Goal: Book appointment/travel/reservation

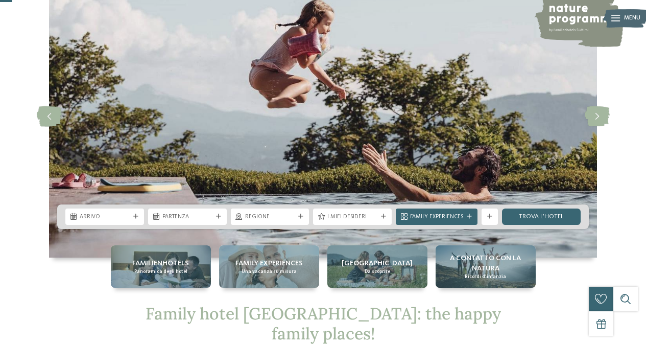
drag, startPoint x: 649, startPoint y: 25, endPoint x: 650, endPoint y: 30, distance: 5.6
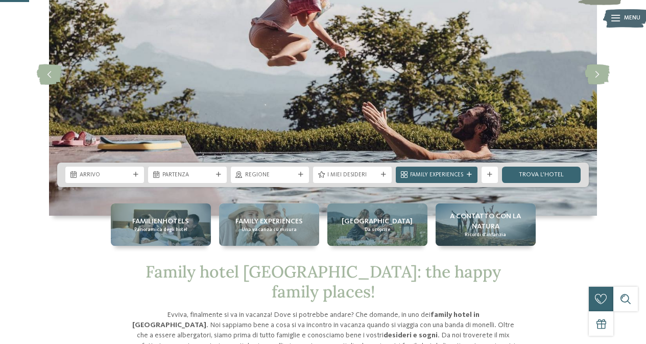
scroll to position [155, 0]
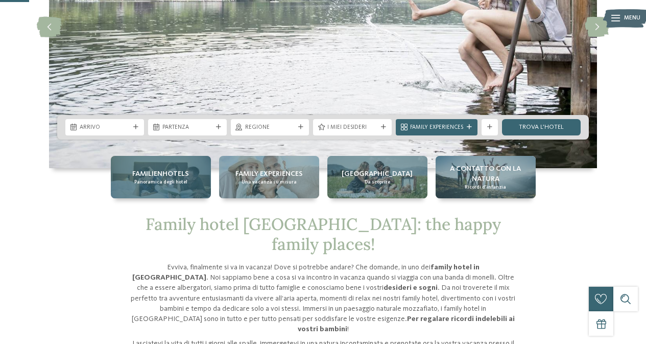
click at [165, 175] on span "Familienhotels" at bounding box center [160, 174] width 57 height 10
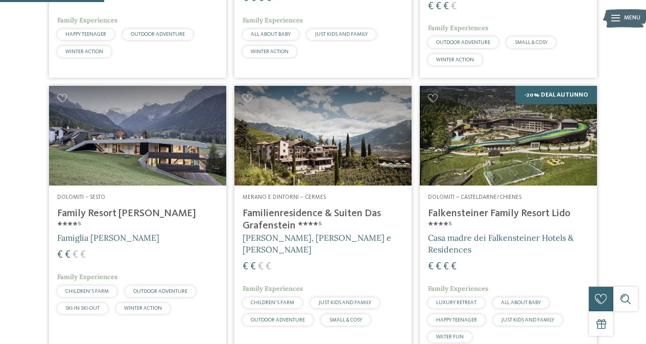
scroll to position [432, 0]
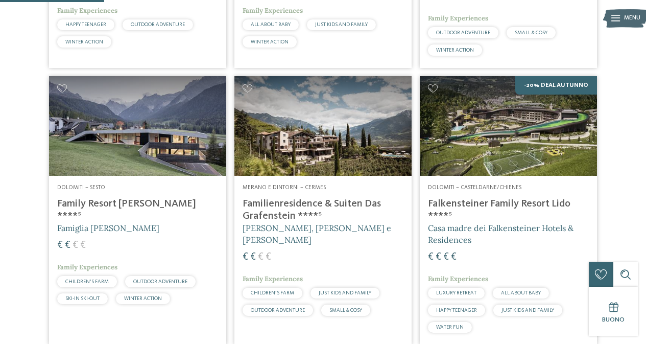
click at [499, 198] on h4 "Falkensteiner Family Resort Lido ****ˢ" at bounding box center [508, 210] width 161 height 25
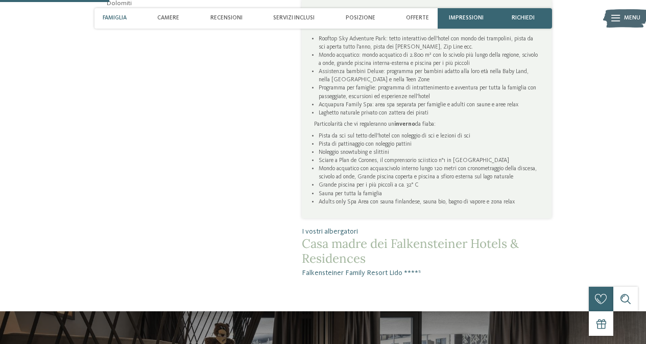
scroll to position [502, 0]
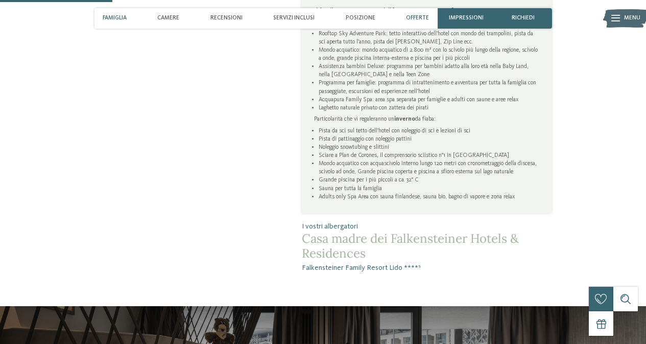
click at [410, 17] on span "Offerte" at bounding box center [417, 18] width 23 height 7
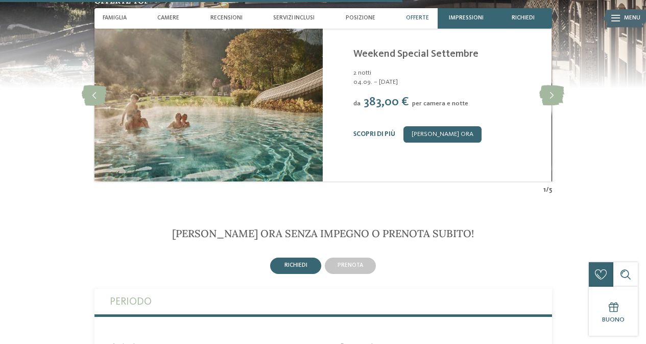
scroll to position [1803, 0]
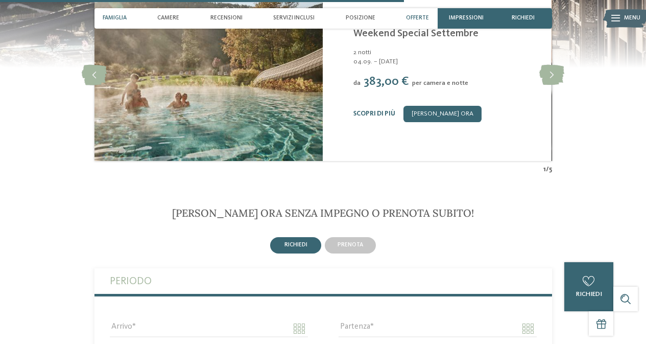
click at [121, 17] on span "Famiglia" at bounding box center [115, 18] width 24 height 7
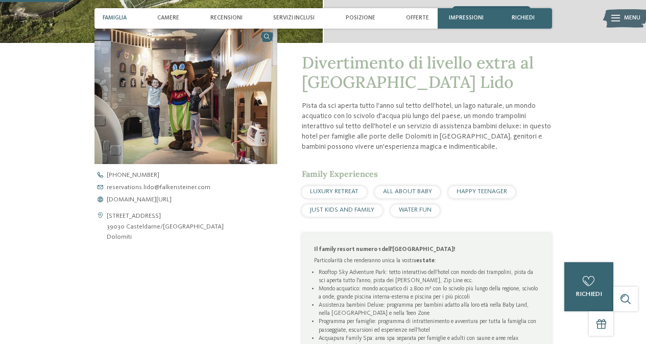
scroll to position [250, 0]
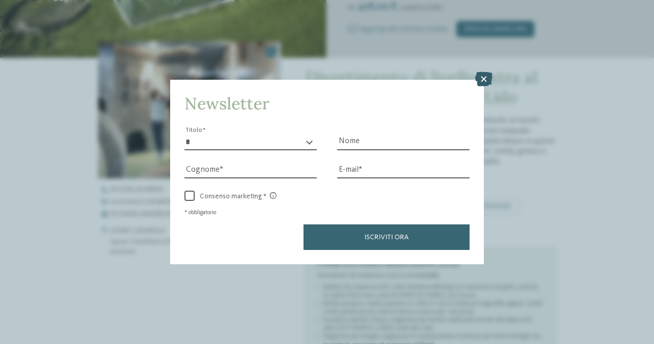
click at [484, 78] on icon at bounding box center [483, 79] width 17 height 14
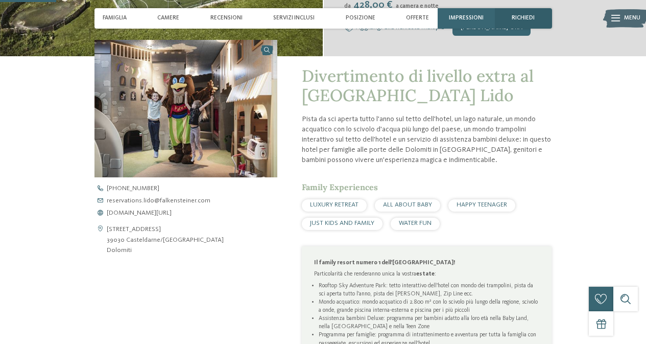
click at [536, 10] on div "richiedi" at bounding box center [523, 18] width 57 height 20
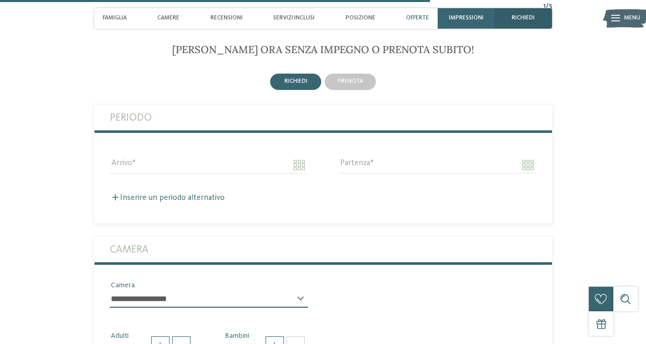
scroll to position [1973, 0]
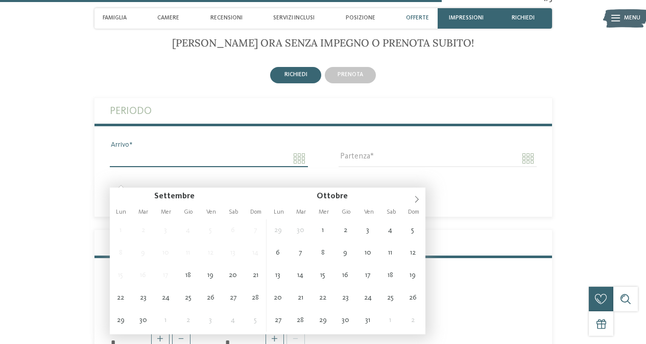
click at [296, 167] on input "Arrivo" at bounding box center [209, 158] width 198 height 17
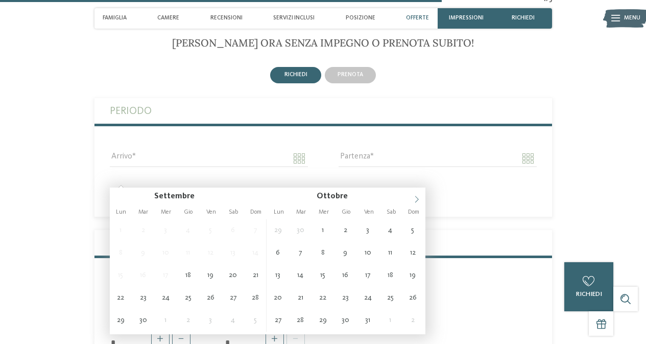
click at [414, 197] on icon at bounding box center [416, 199] width 7 height 7
